Goal: Information Seeking & Learning: Check status

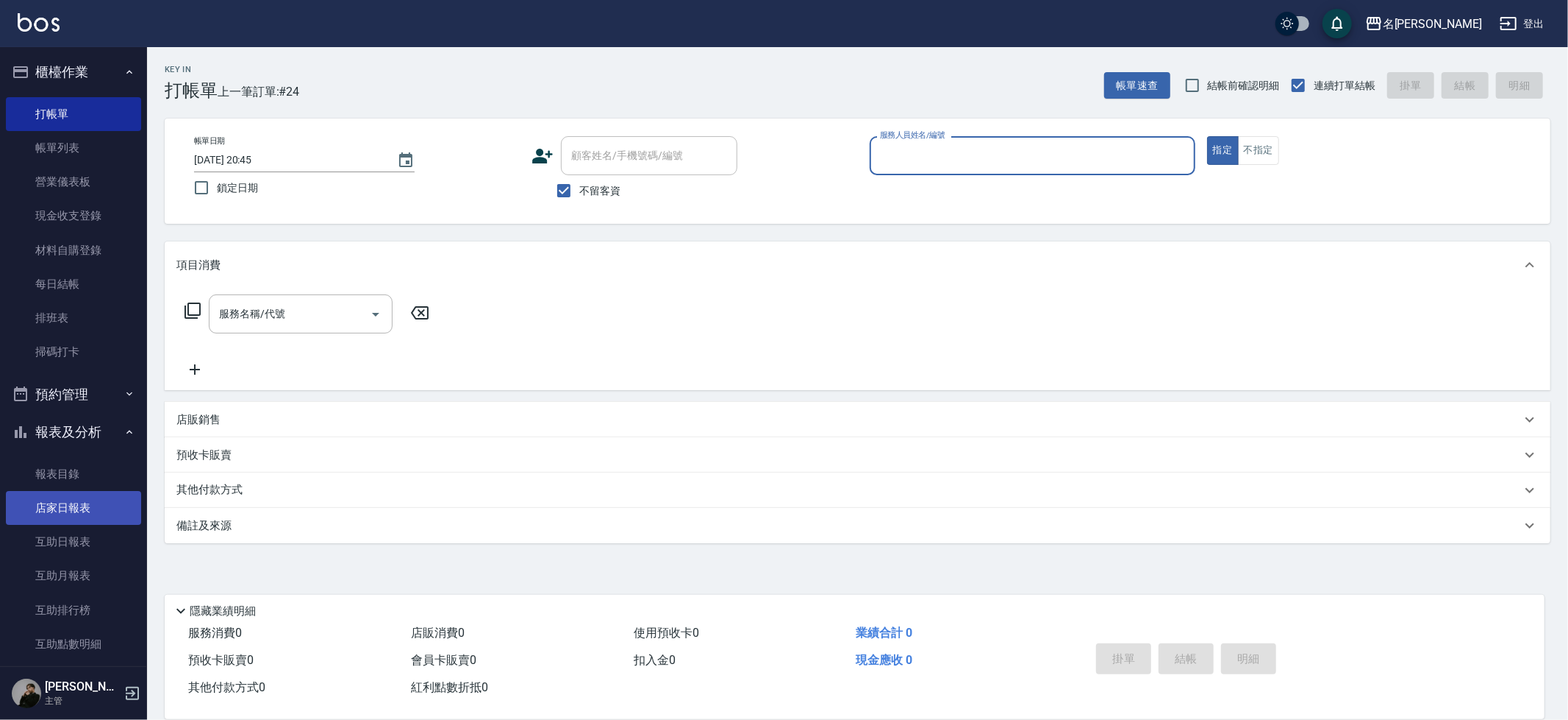
click at [64, 434] on button "報表及分析" at bounding box center [73, 432] width 135 height 38
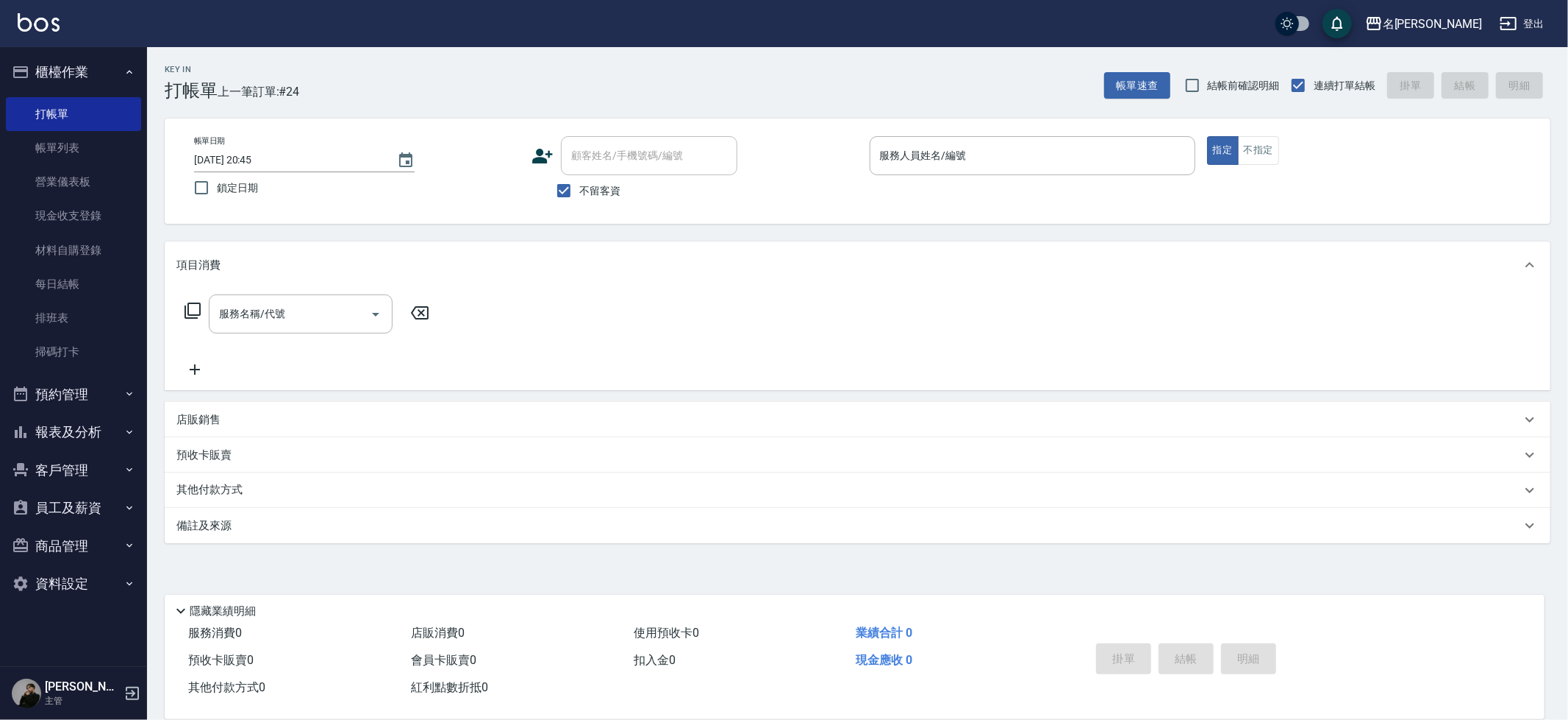
click at [50, 506] on button "員工及薪資" at bounding box center [73, 507] width 135 height 38
click at [83, 451] on button "客戶管理" at bounding box center [73, 470] width 135 height 38
click at [77, 391] on button "預約管理" at bounding box center [73, 394] width 135 height 38
click at [84, 541] on button "報表及分析" at bounding box center [73, 546] width 135 height 38
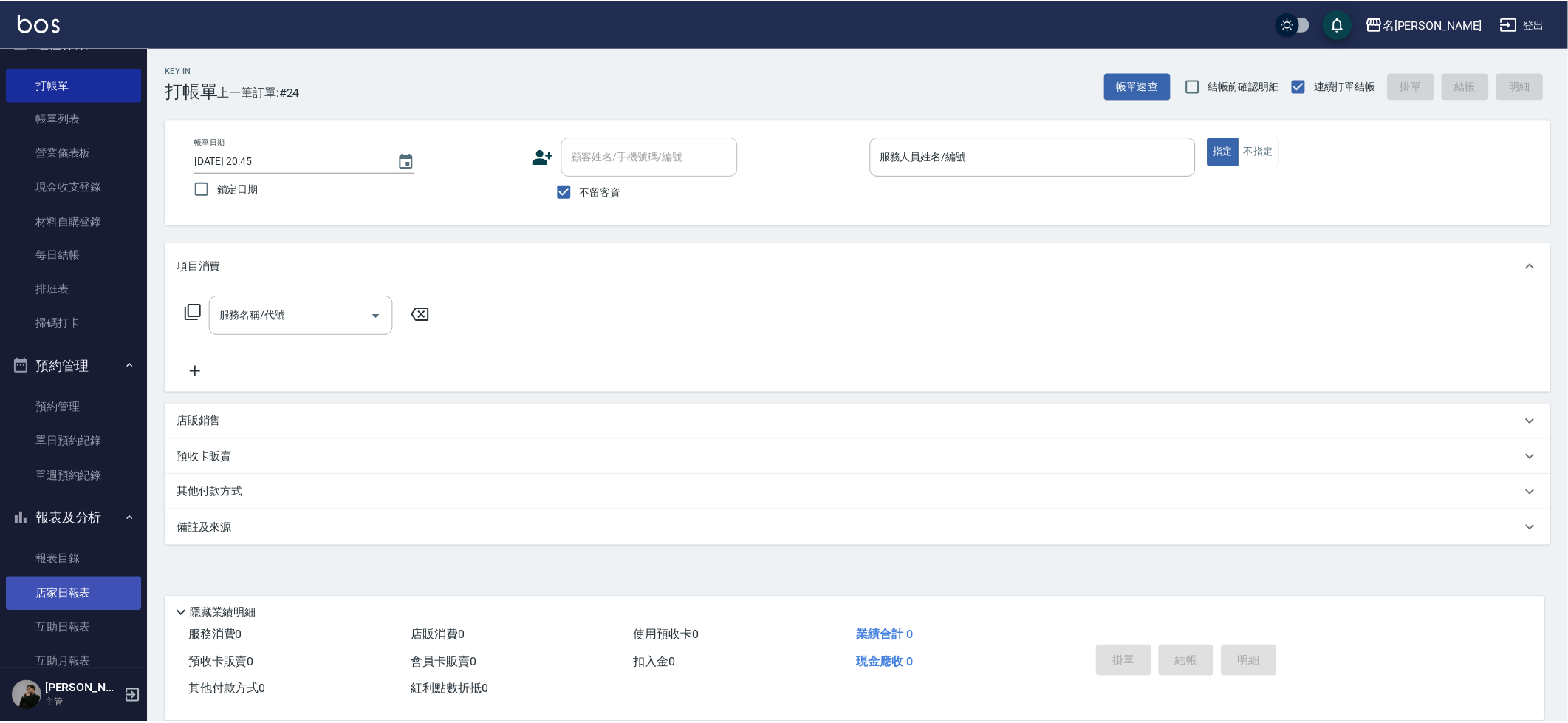
scroll to position [31, 0]
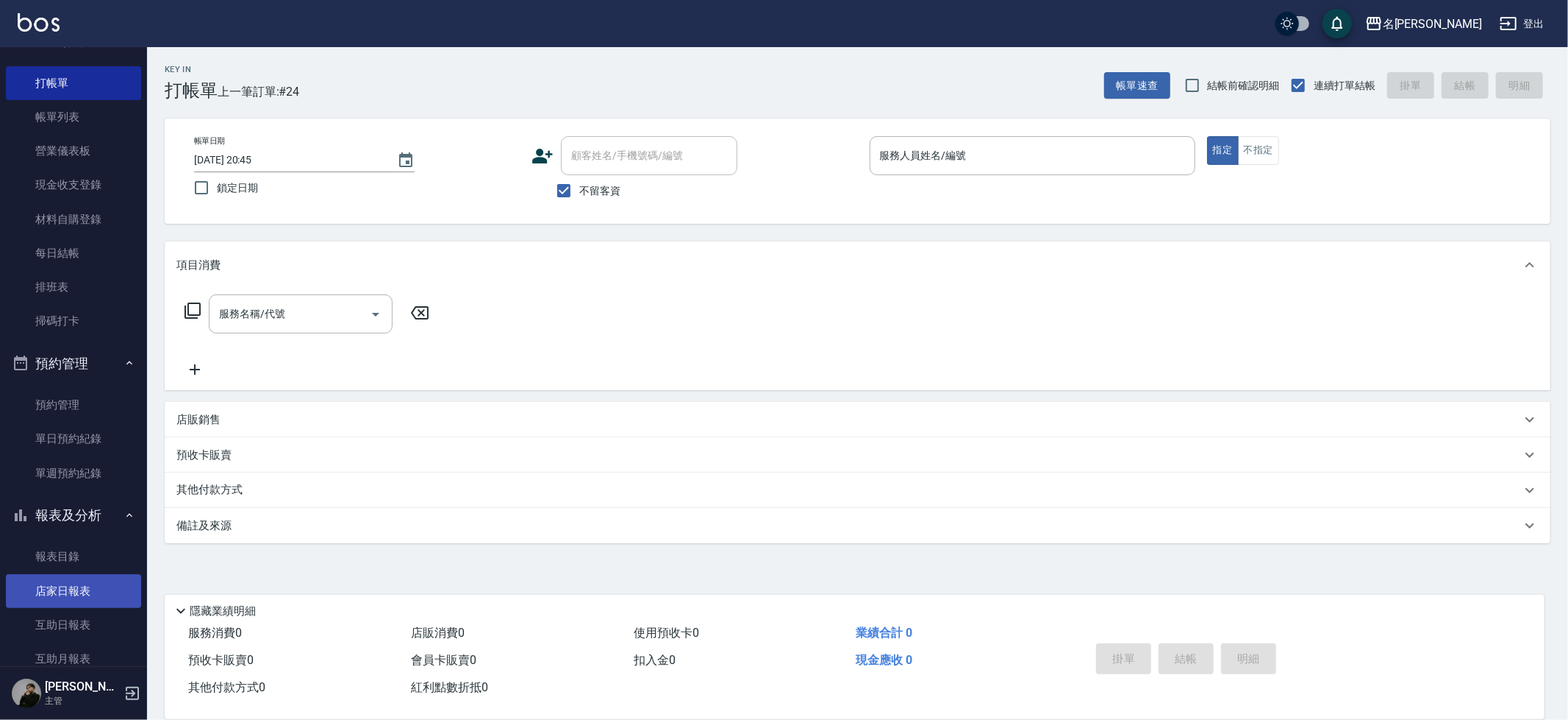
drag, startPoint x: 71, startPoint y: 575, endPoint x: 59, endPoint y: 569, distance: 13.4
click at [71, 575] on link "店家日報表" at bounding box center [73, 590] width 135 height 34
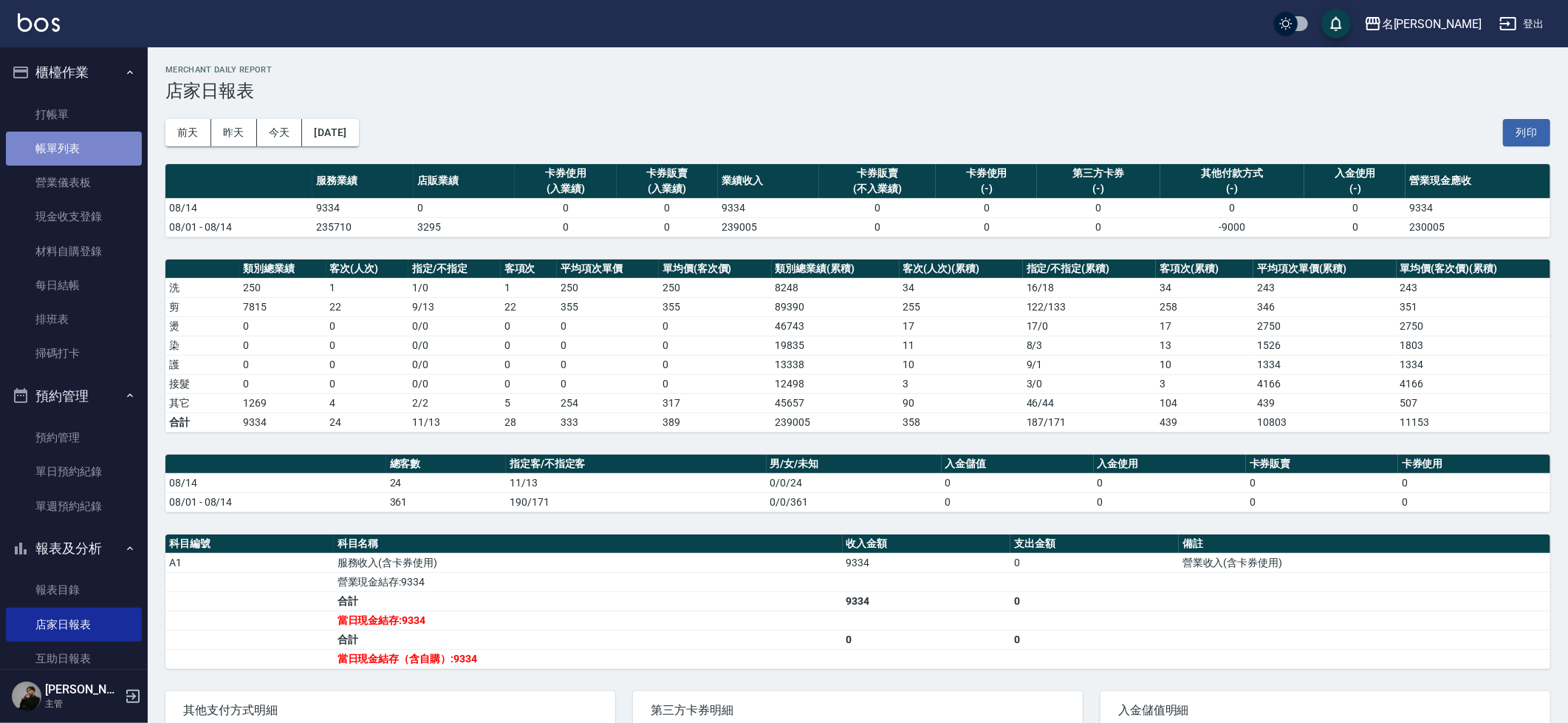
click at [90, 154] on link "帳單列表" at bounding box center [74, 148] width 136 height 34
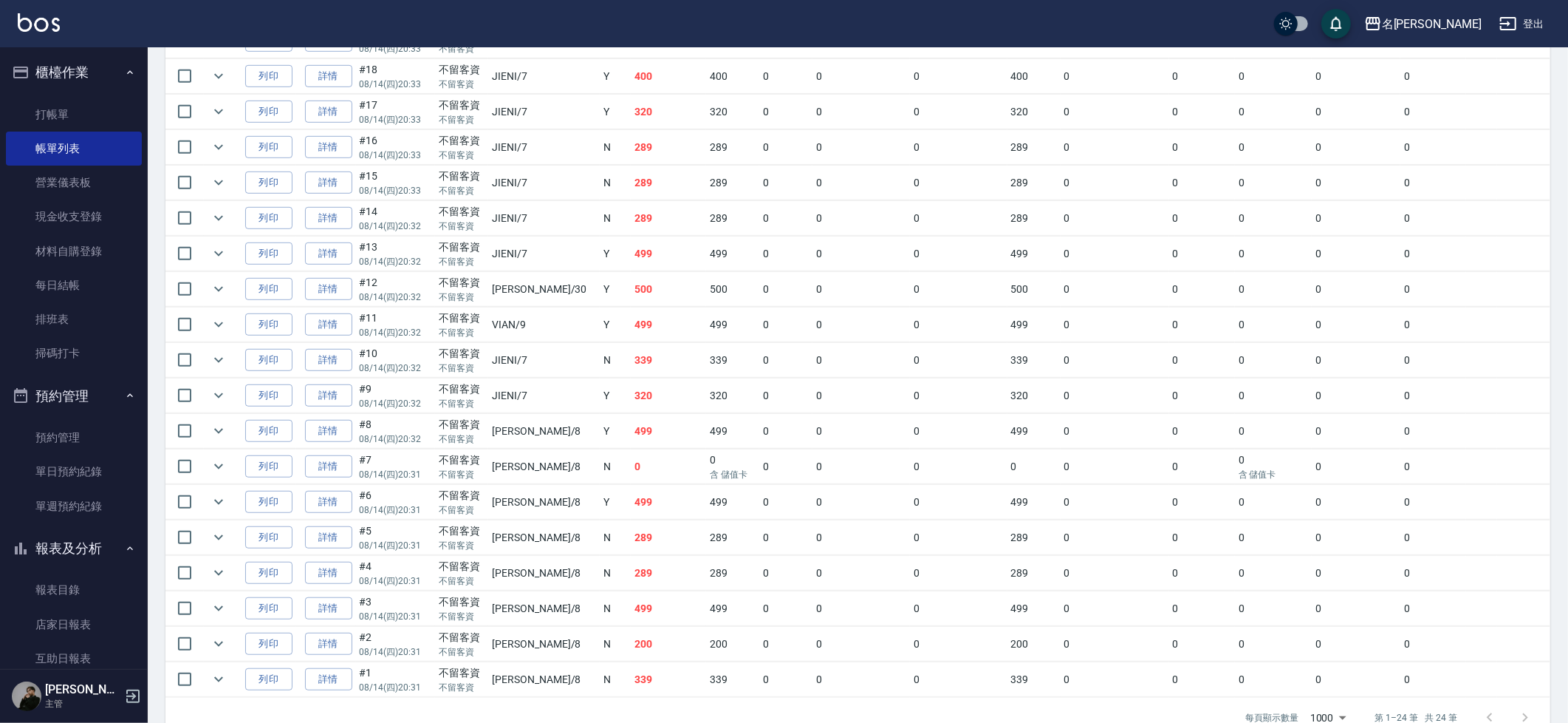
scroll to position [597, 0]
click at [221, 474] on icon "expand row" at bounding box center [219, 467] width 18 height 18
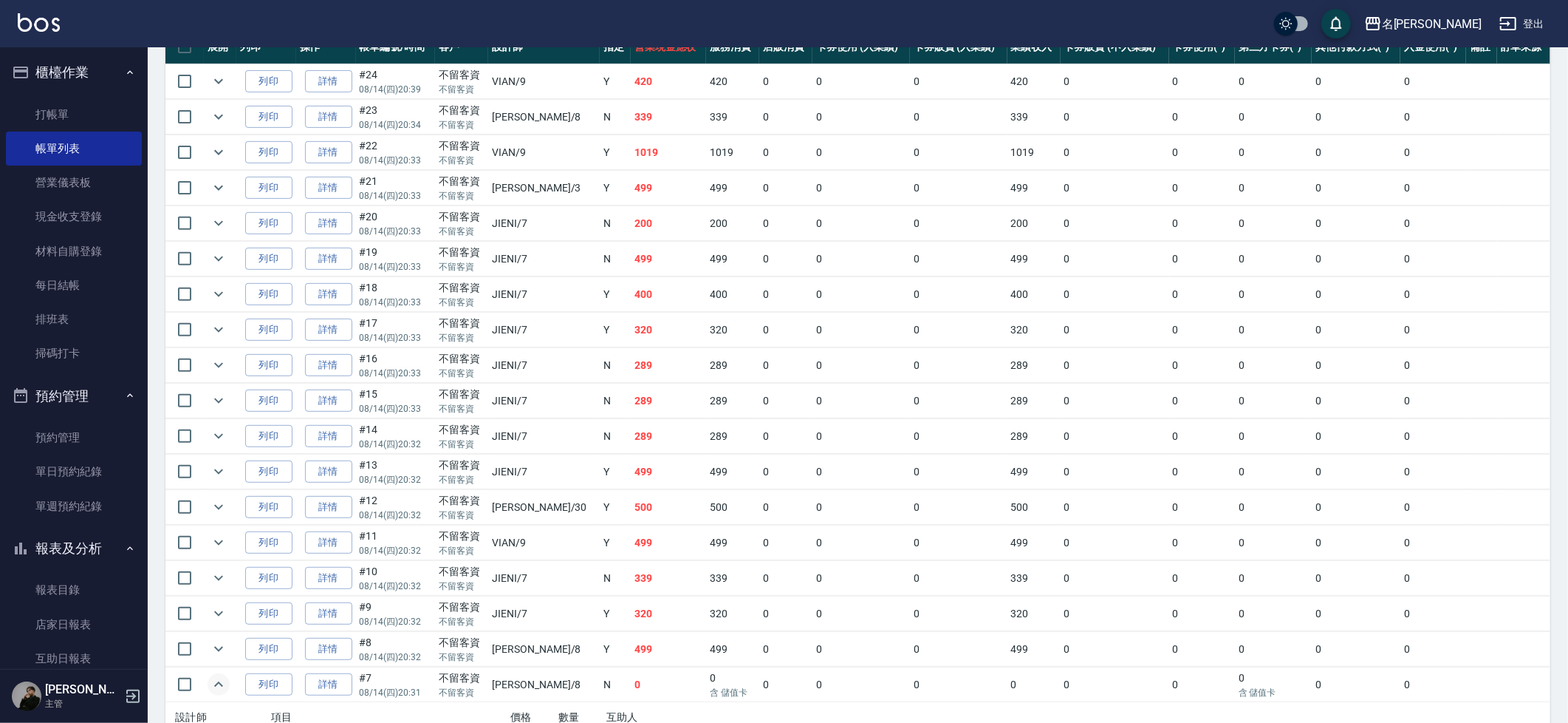
scroll to position [0, 0]
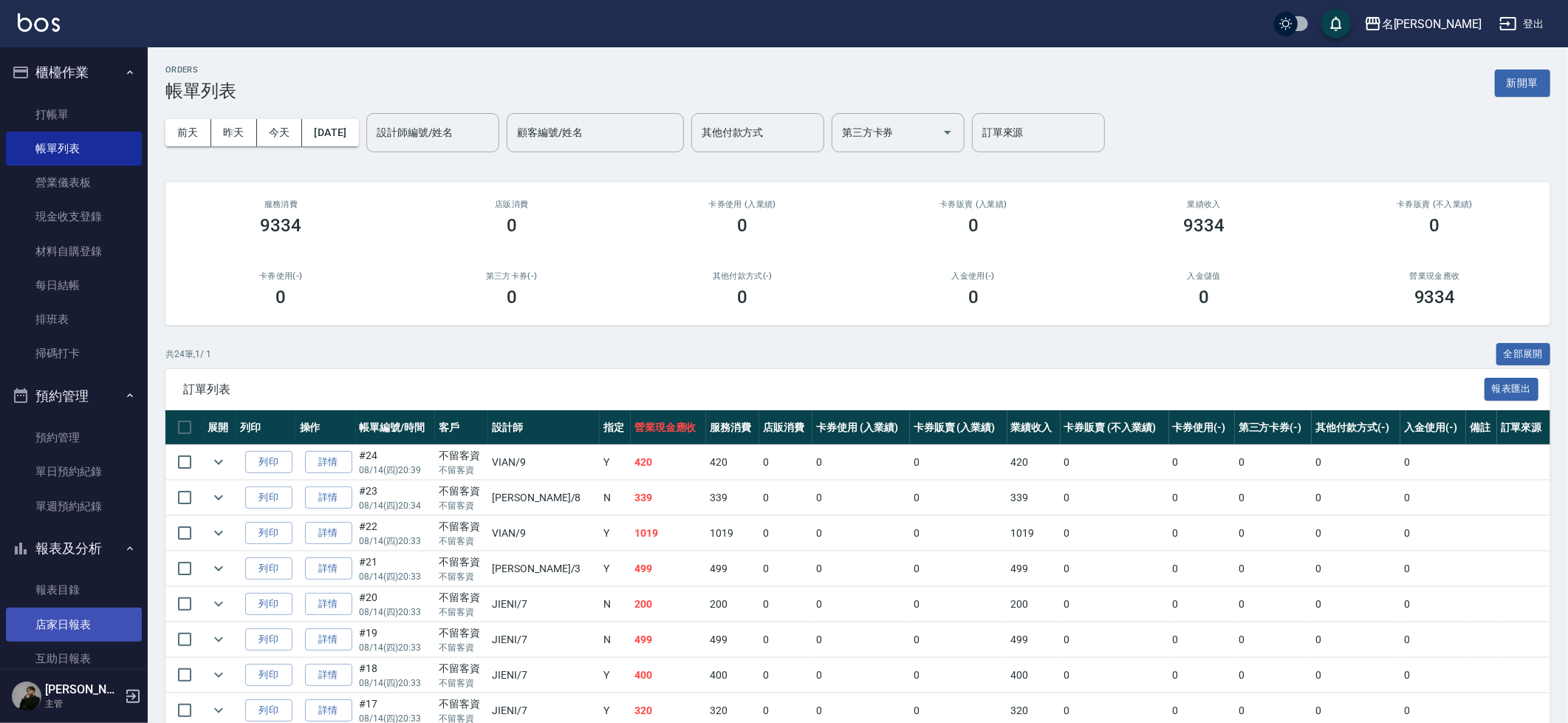
click at [61, 615] on link "店家日報表" at bounding box center [74, 624] width 136 height 34
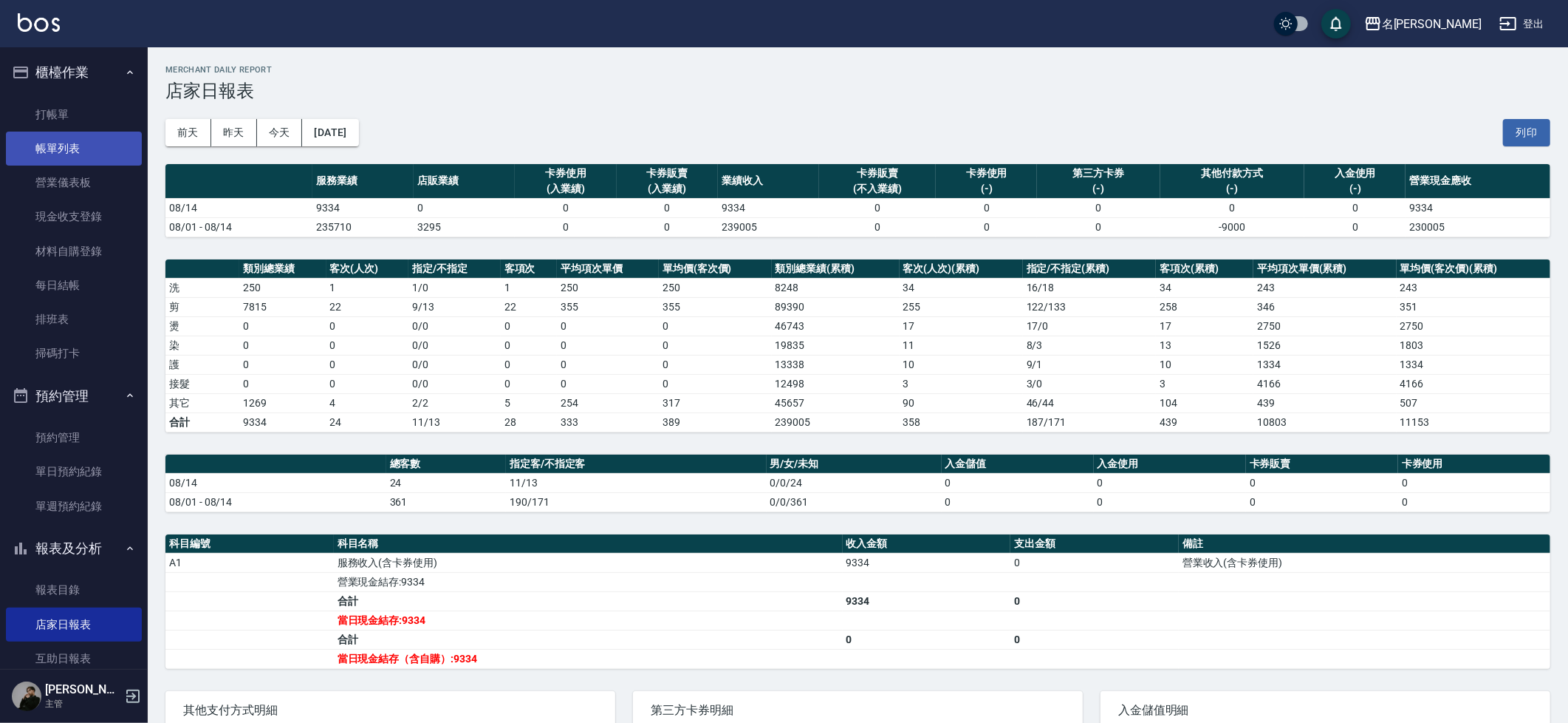
click at [55, 144] on link "帳單列表" at bounding box center [74, 148] width 136 height 34
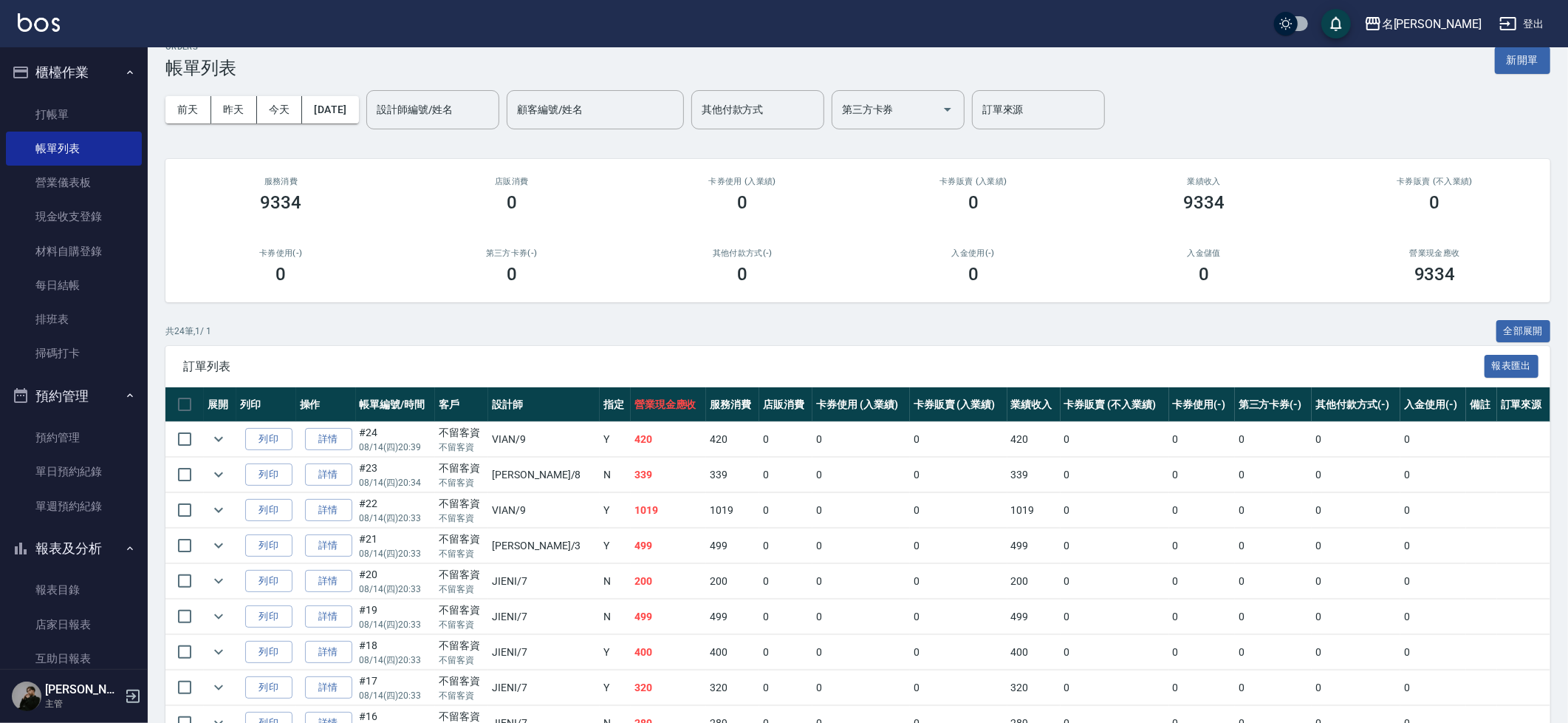
scroll to position [50, 0]
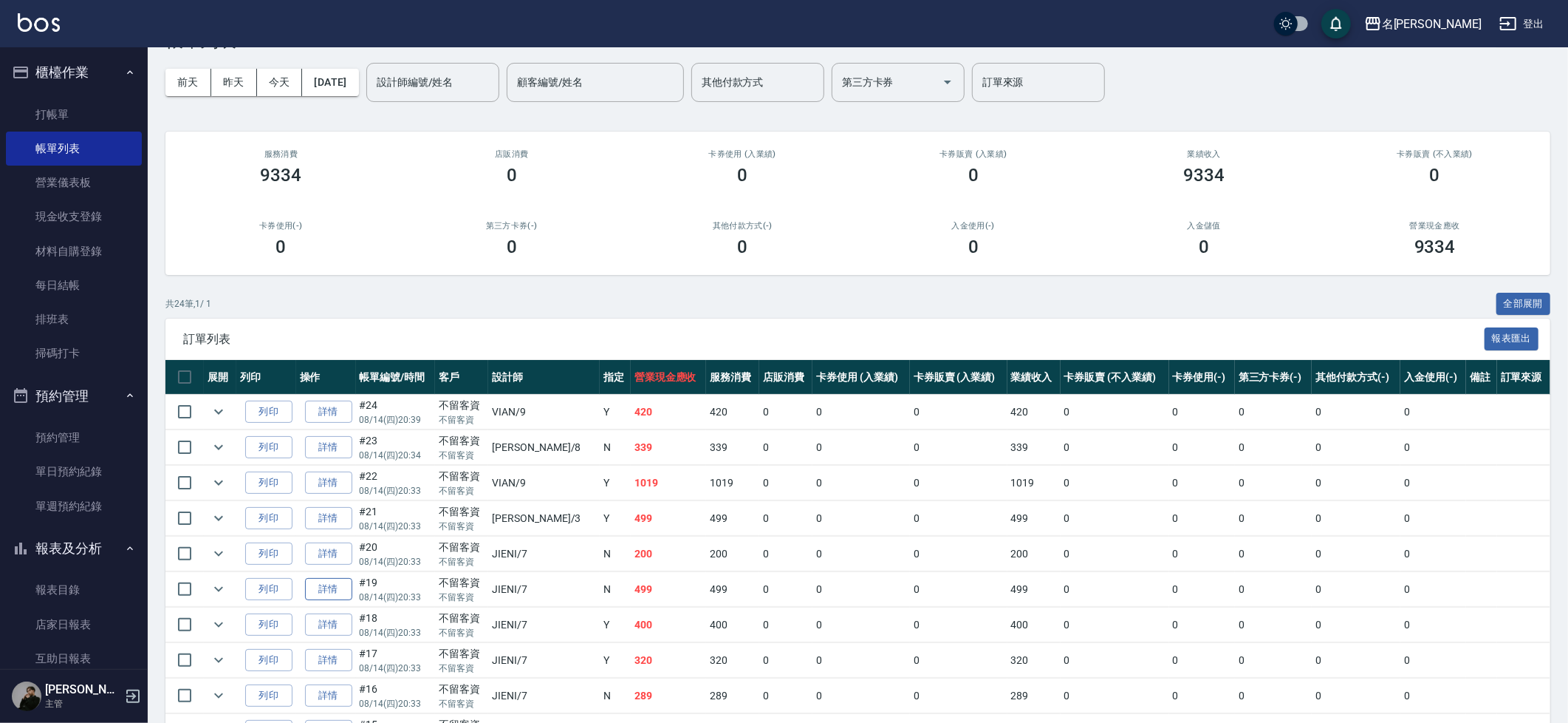
click at [348, 590] on link "詳情" at bounding box center [329, 589] width 47 height 23
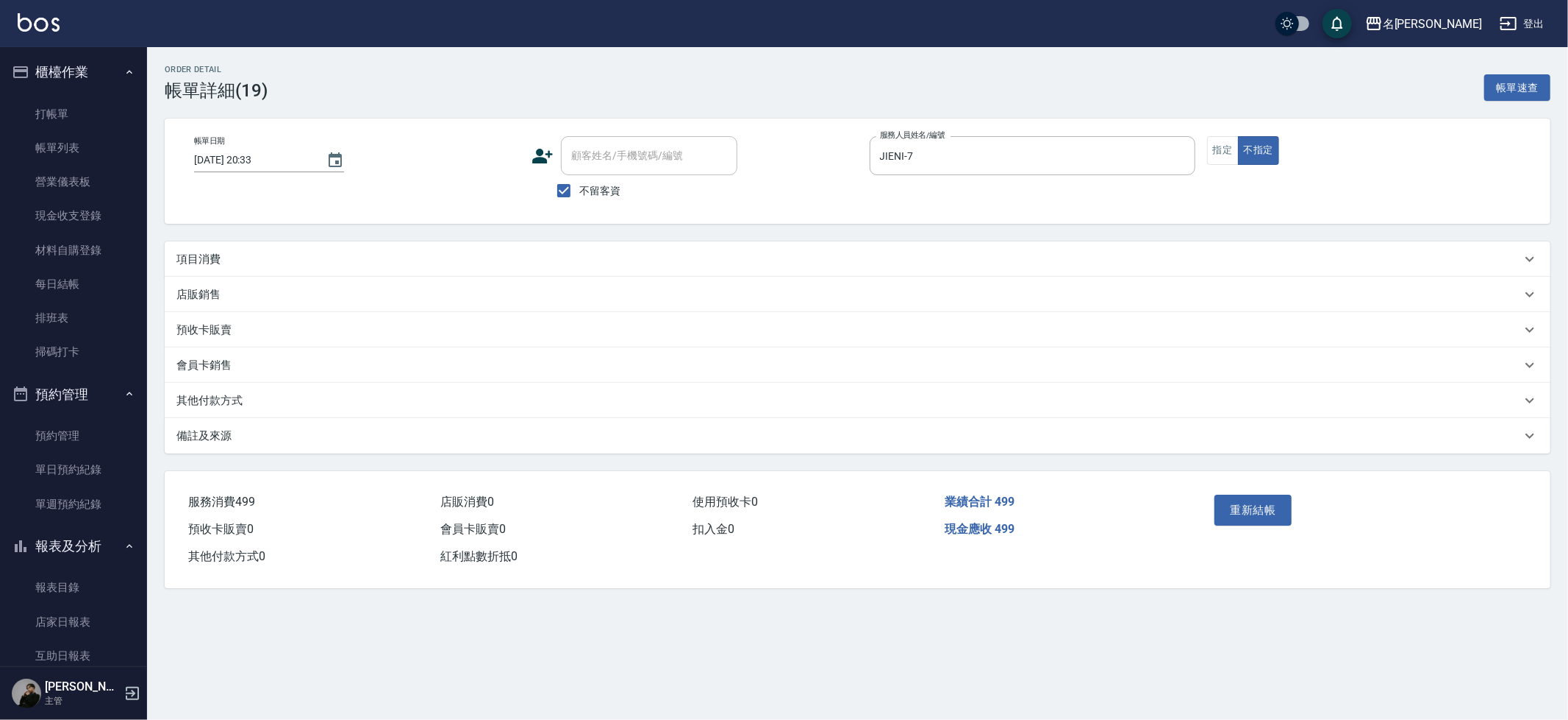
type input "[DATE] 20:33"
checkbox input "true"
type input "JIENI-7"
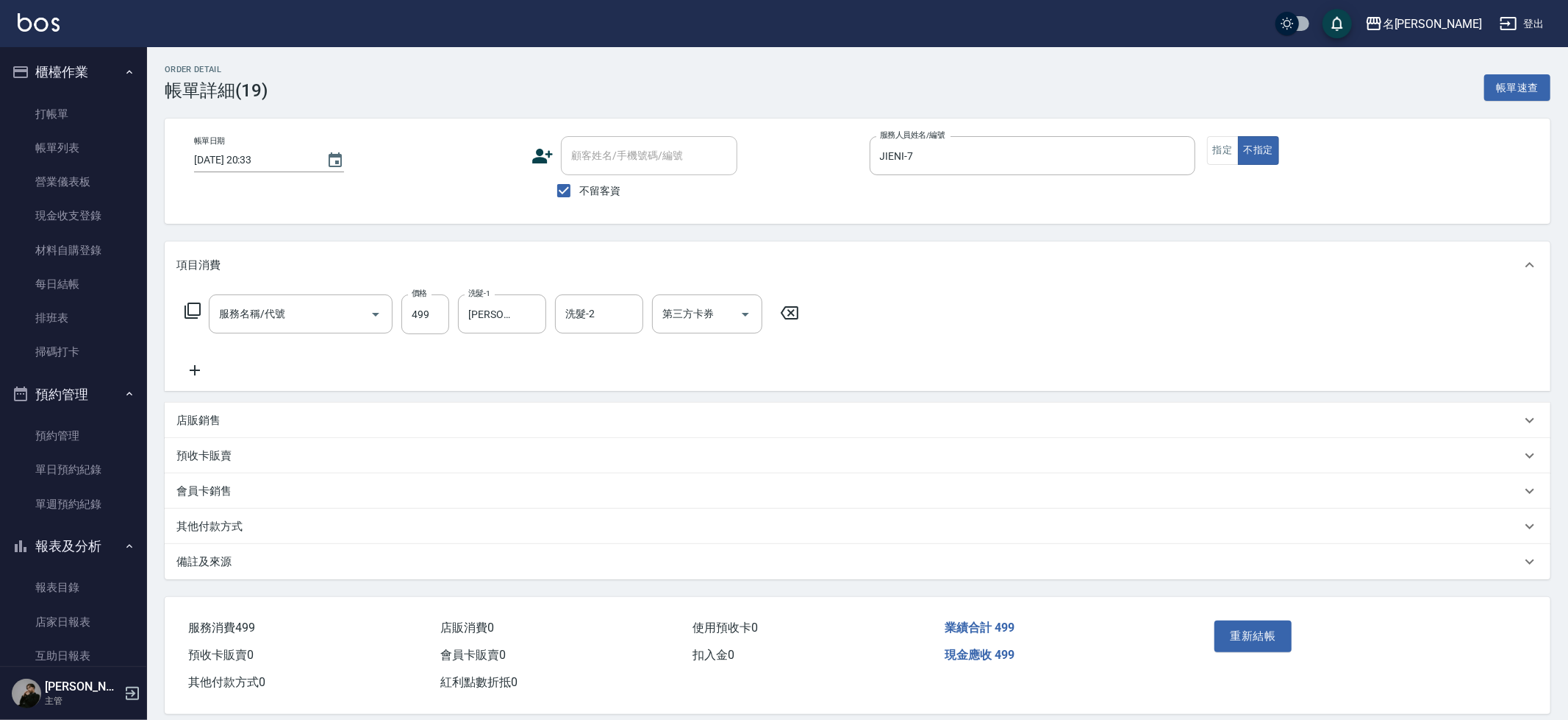
type input "499洗剪套餐(2499)"
click at [727, 306] on input "第三方卡券" at bounding box center [696, 314] width 75 height 26
click at [700, 460] on span "儲值卡" at bounding box center [707, 472] width 111 height 24
type input "儲值卡"
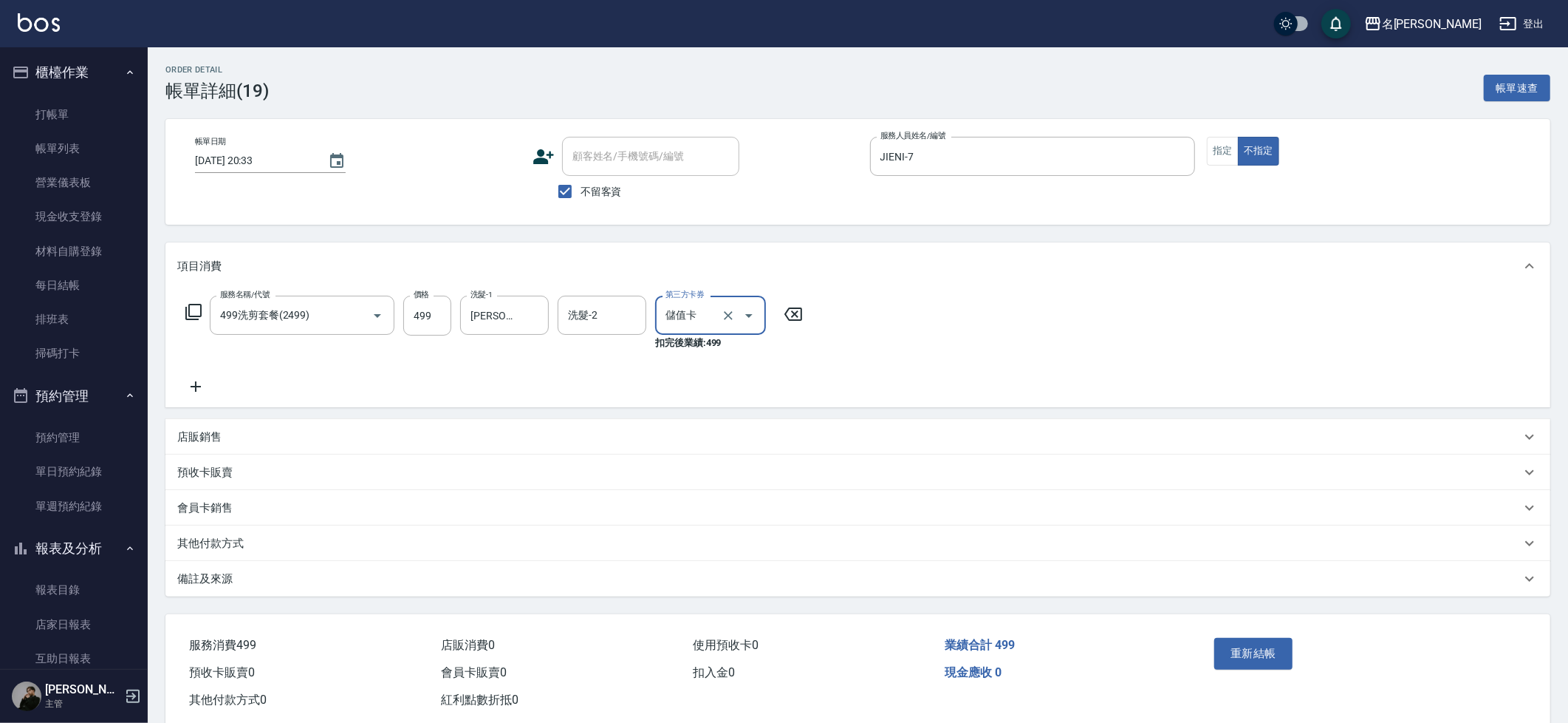
click at [1222, 655] on button "重新結帳" at bounding box center [1253, 652] width 78 height 31
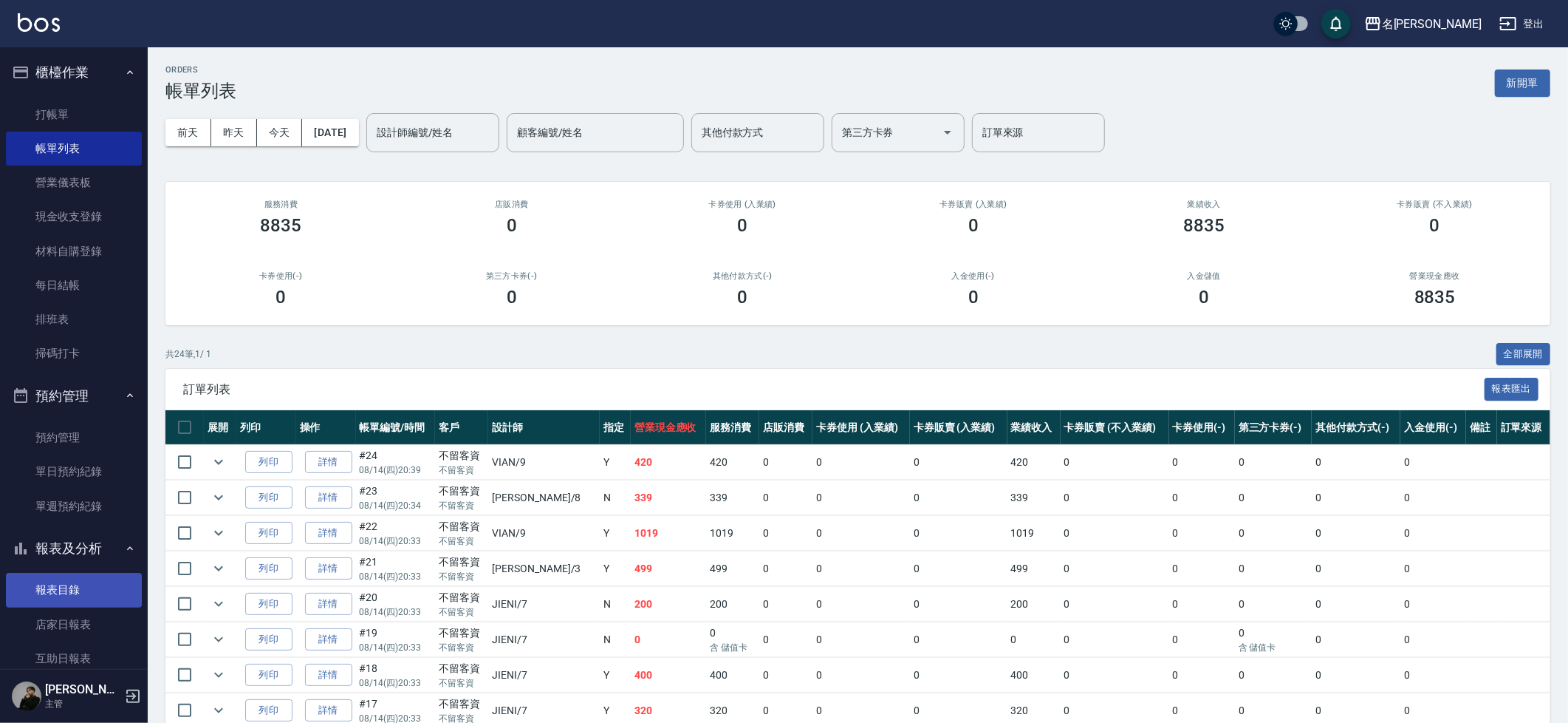
scroll to position [1, 0]
click at [72, 614] on link "店家日報表" at bounding box center [74, 624] width 136 height 34
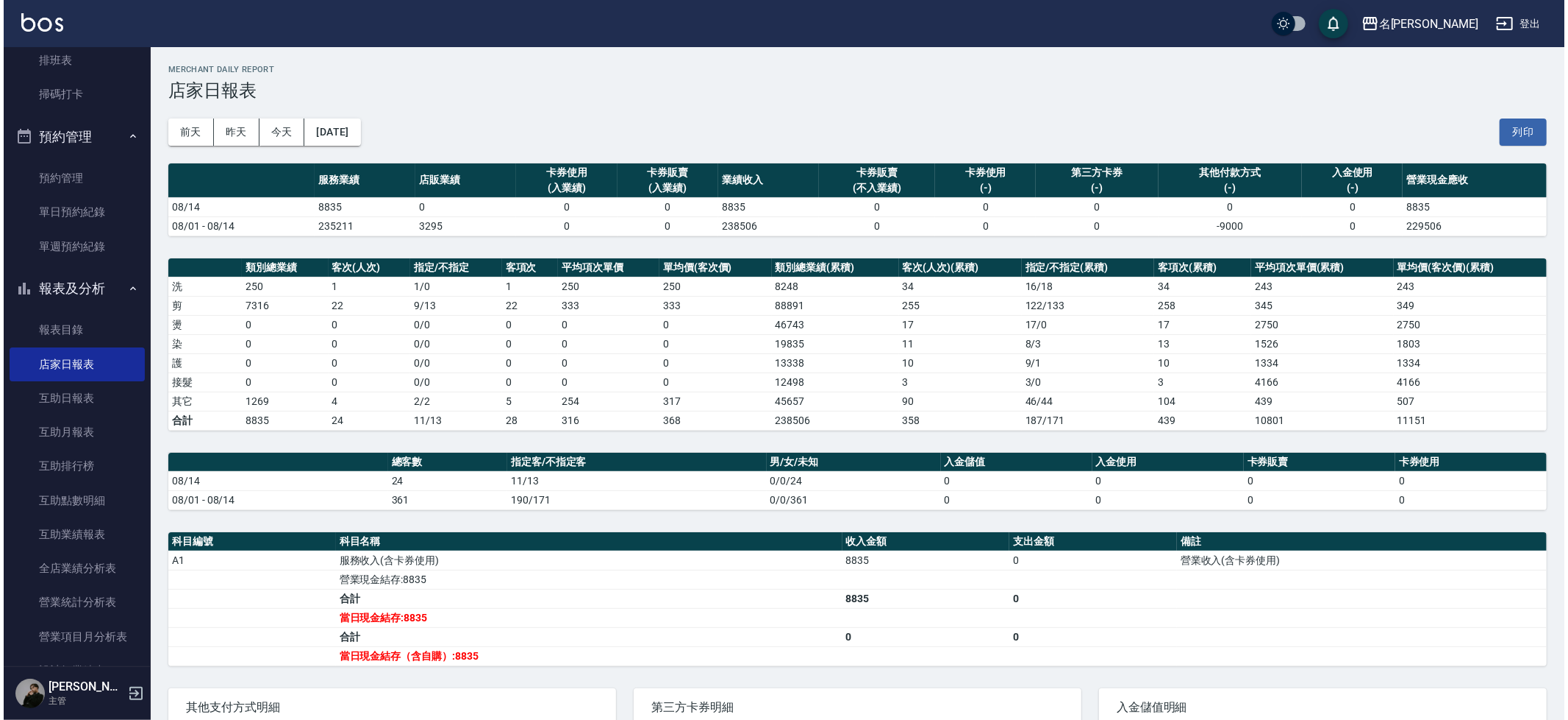
scroll to position [262, 0]
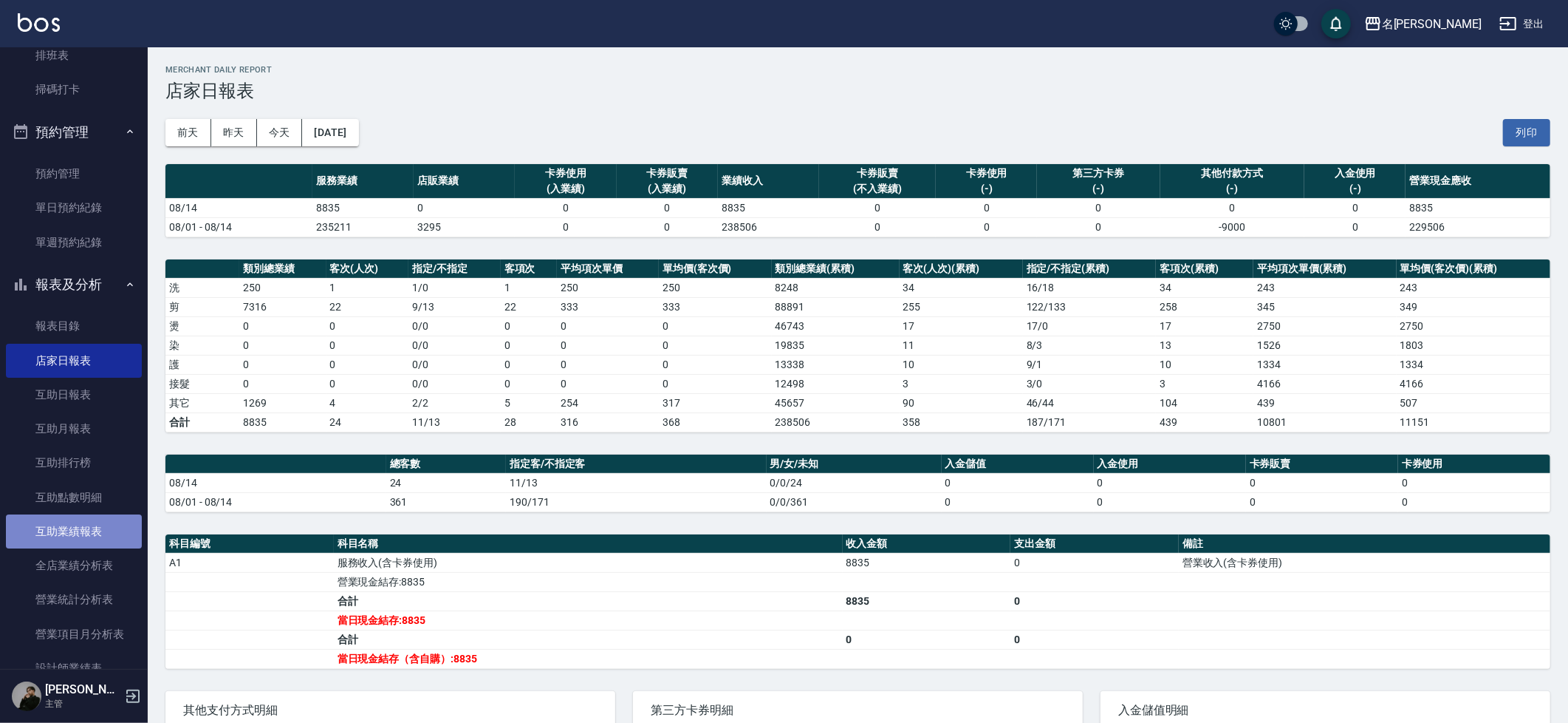
click at [88, 527] on link "互助業績報表" at bounding box center [74, 530] width 136 height 34
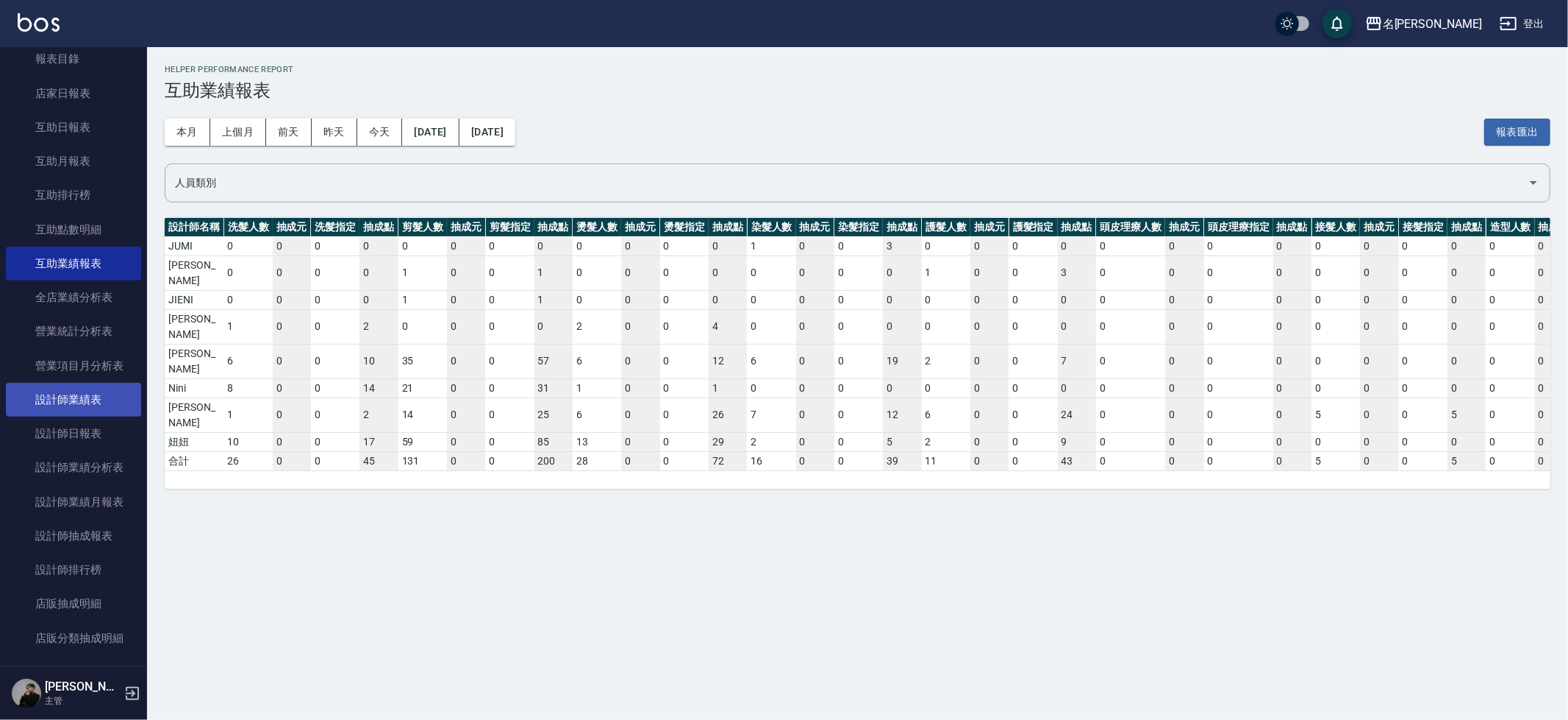
scroll to position [513, 0]
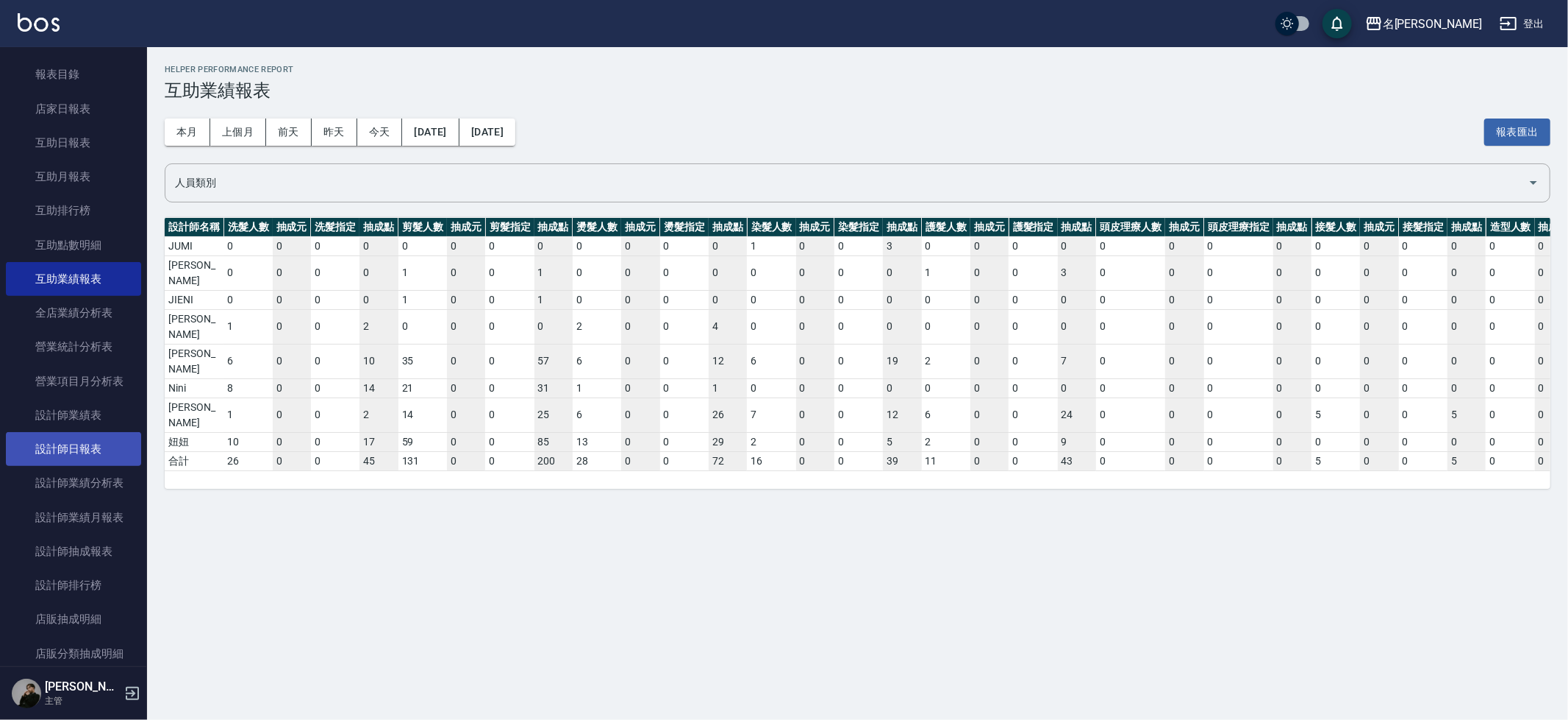
click at [83, 443] on link "設計師日報表" at bounding box center [73, 448] width 135 height 34
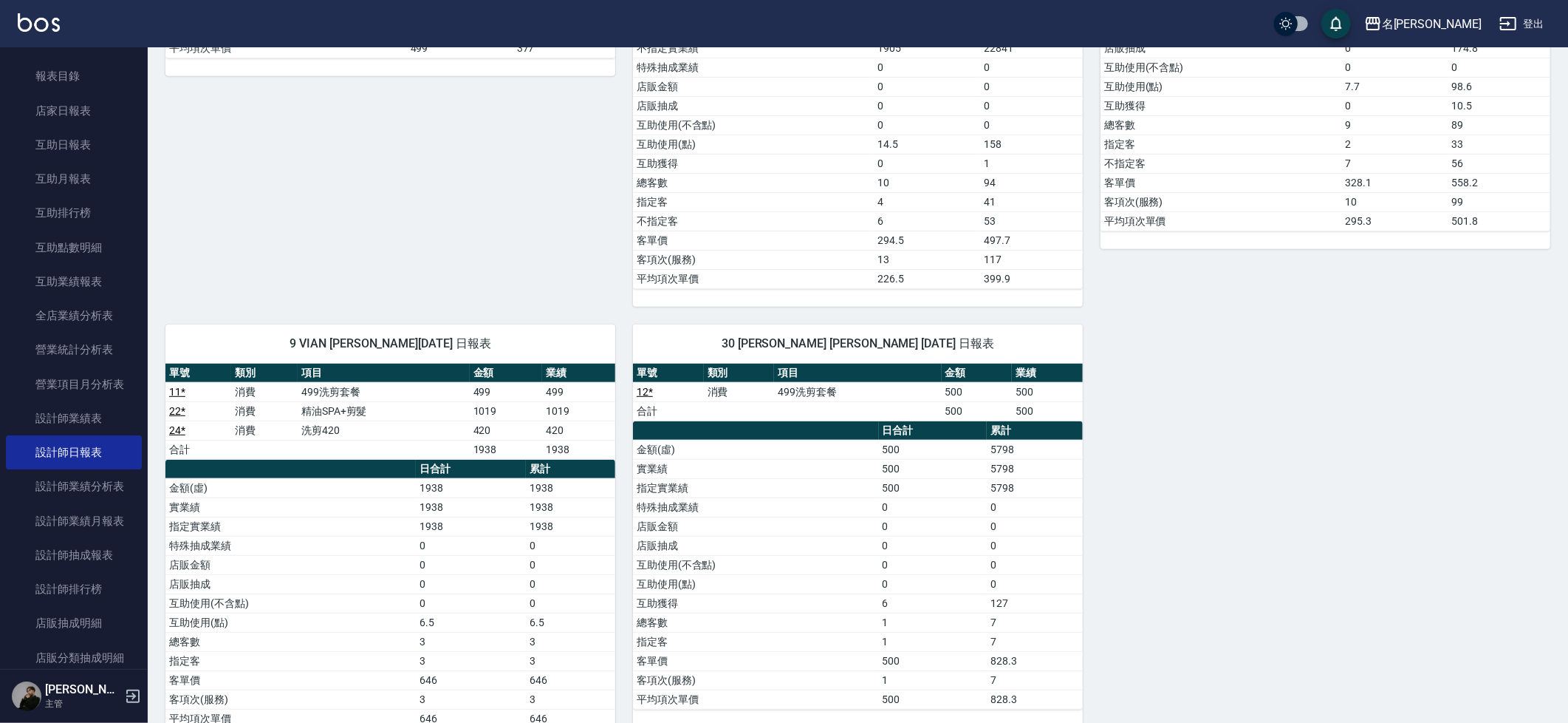
scroll to position [536, 0]
